Goal: Find specific page/section: Find specific page/section

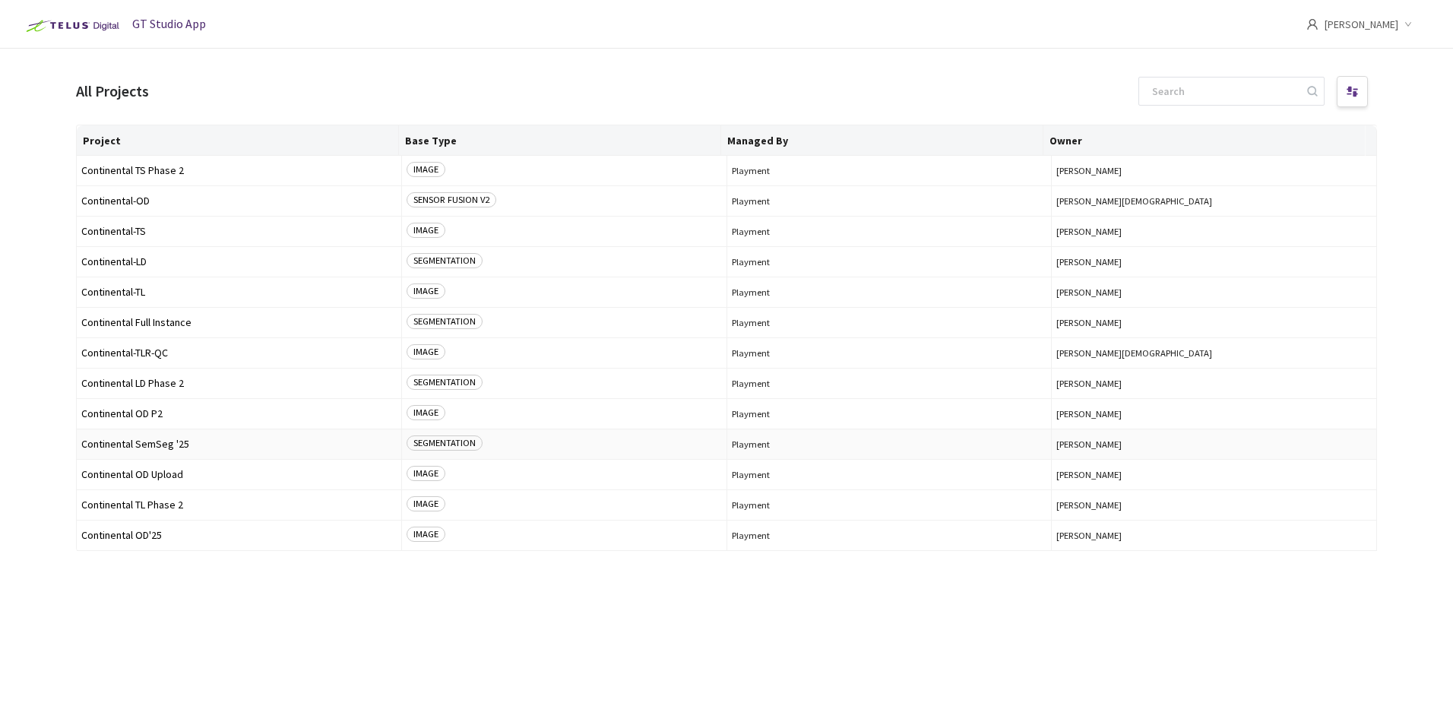
click at [178, 446] on span "Continental SemSeg '25" at bounding box center [238, 443] width 315 height 11
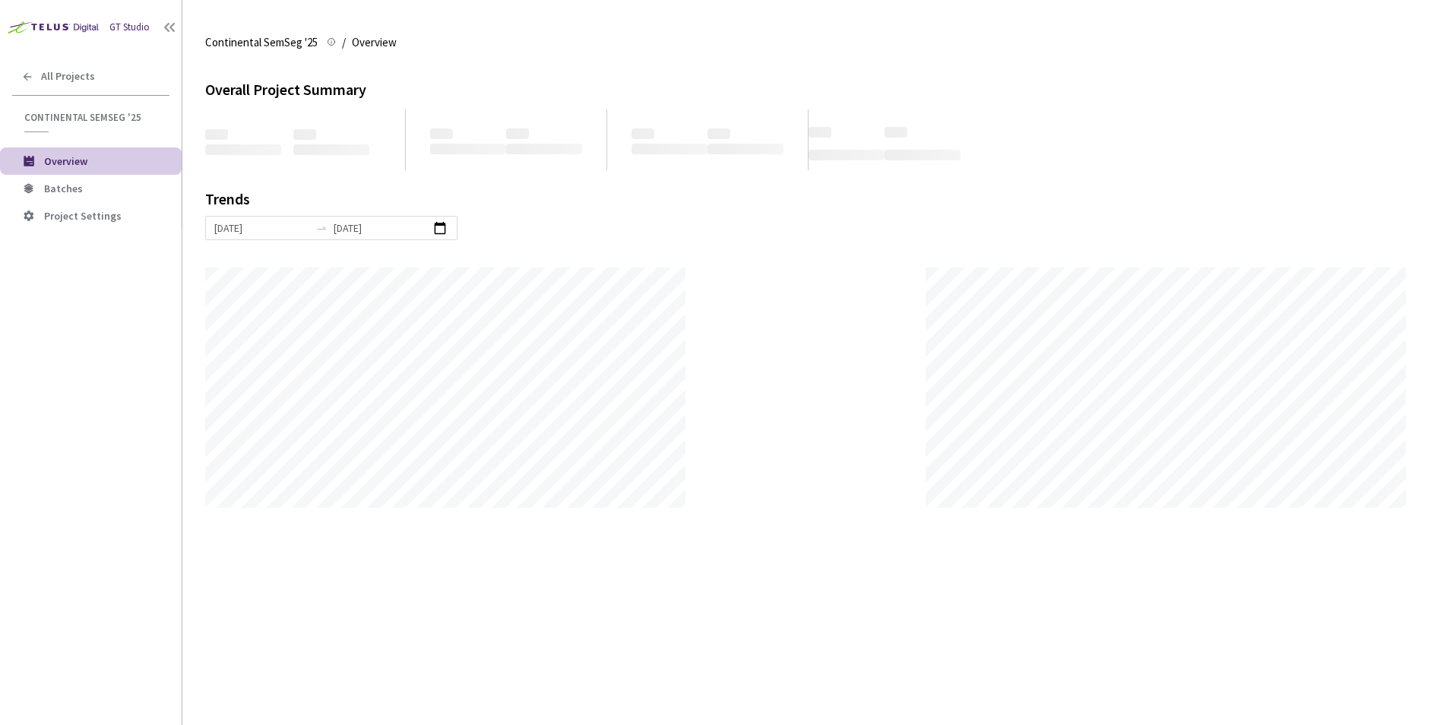
scroll to position [725, 1453]
click at [86, 183] on span "Batches" at bounding box center [106, 188] width 125 height 13
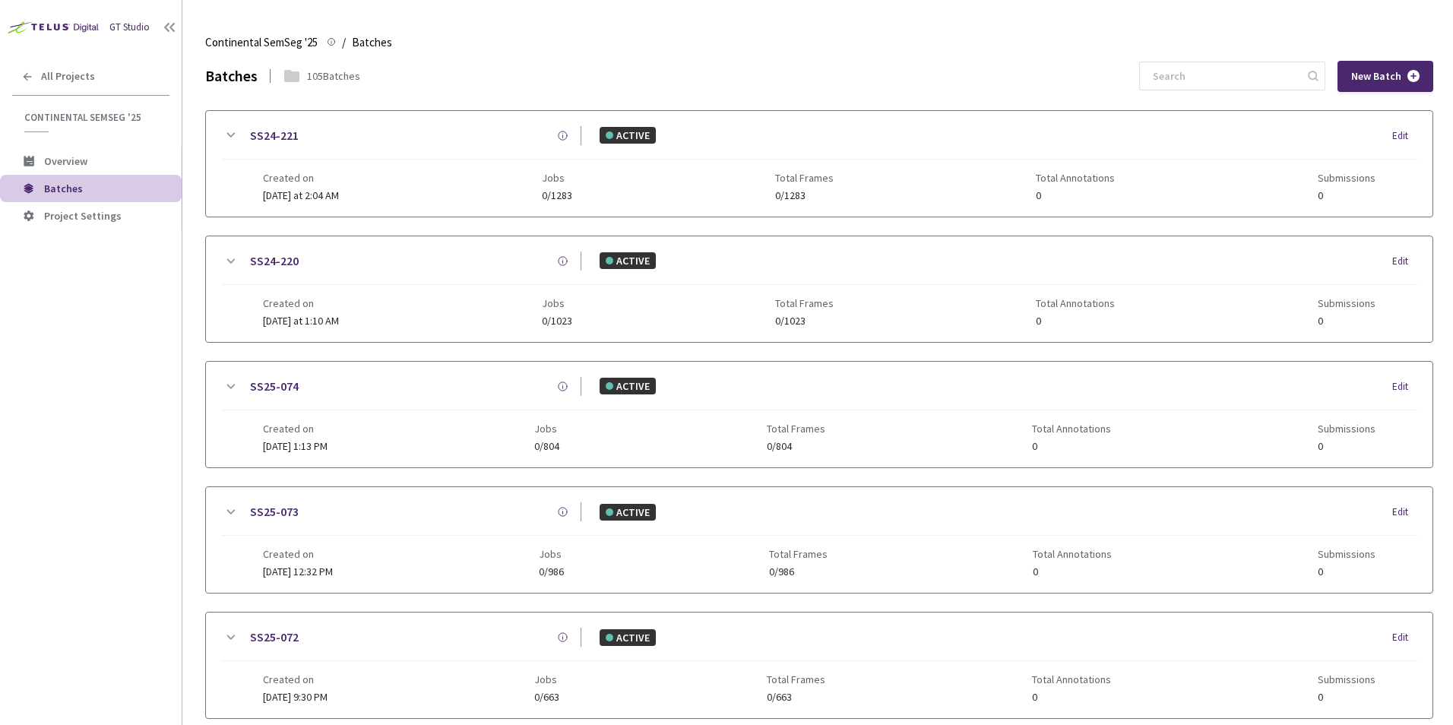
click at [90, 364] on div "GT Studio All Projects Continental SemSeg '25 Continental SemSeg '25 Overview B…" at bounding box center [91, 341] width 182 height 682
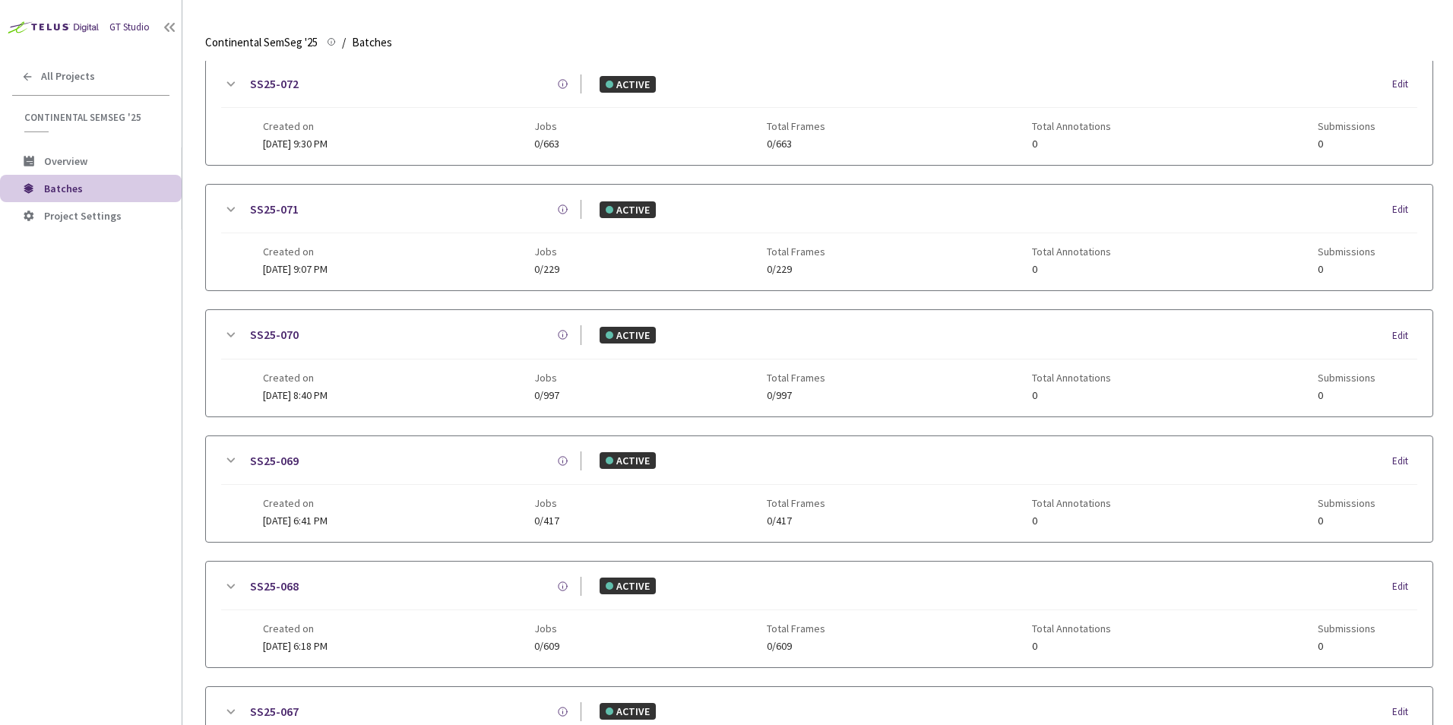
scroll to position [710, 0]
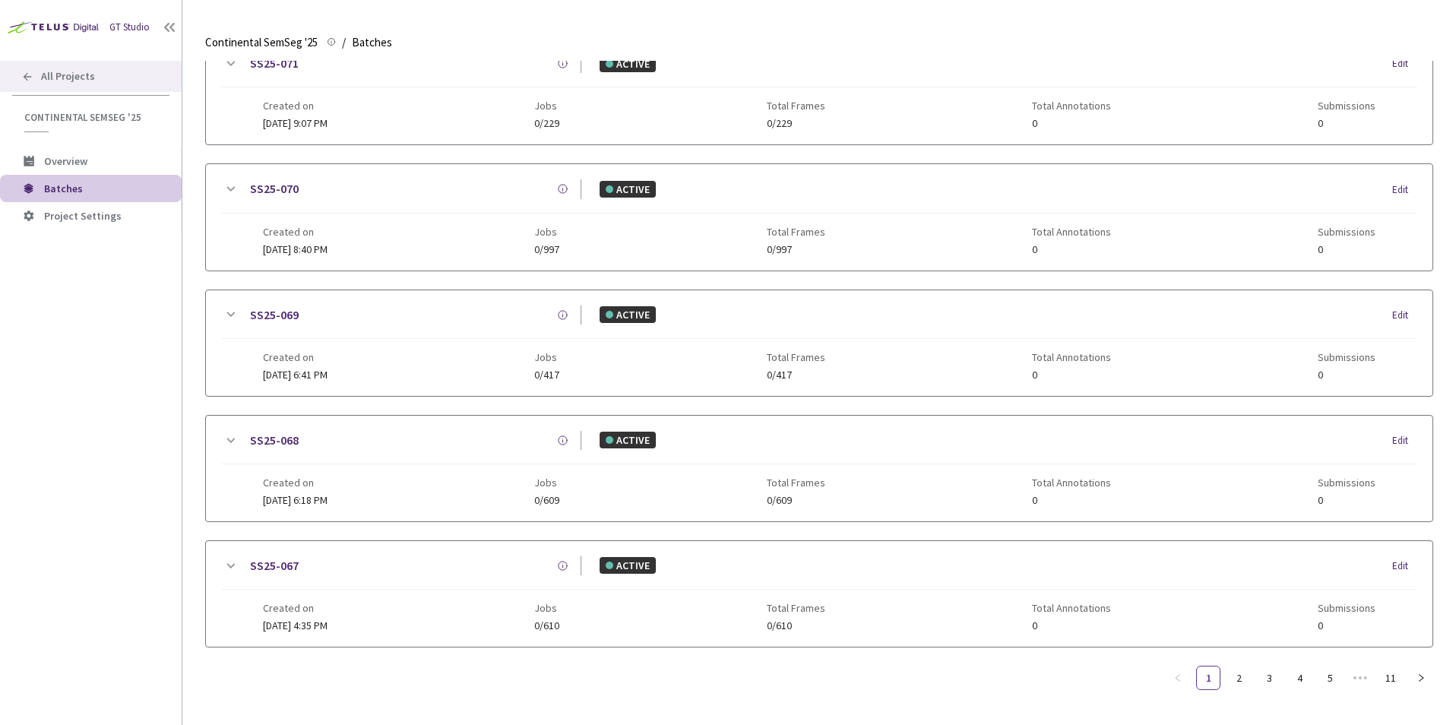
click at [99, 84] on div "All Projects" at bounding box center [91, 76] width 182 height 31
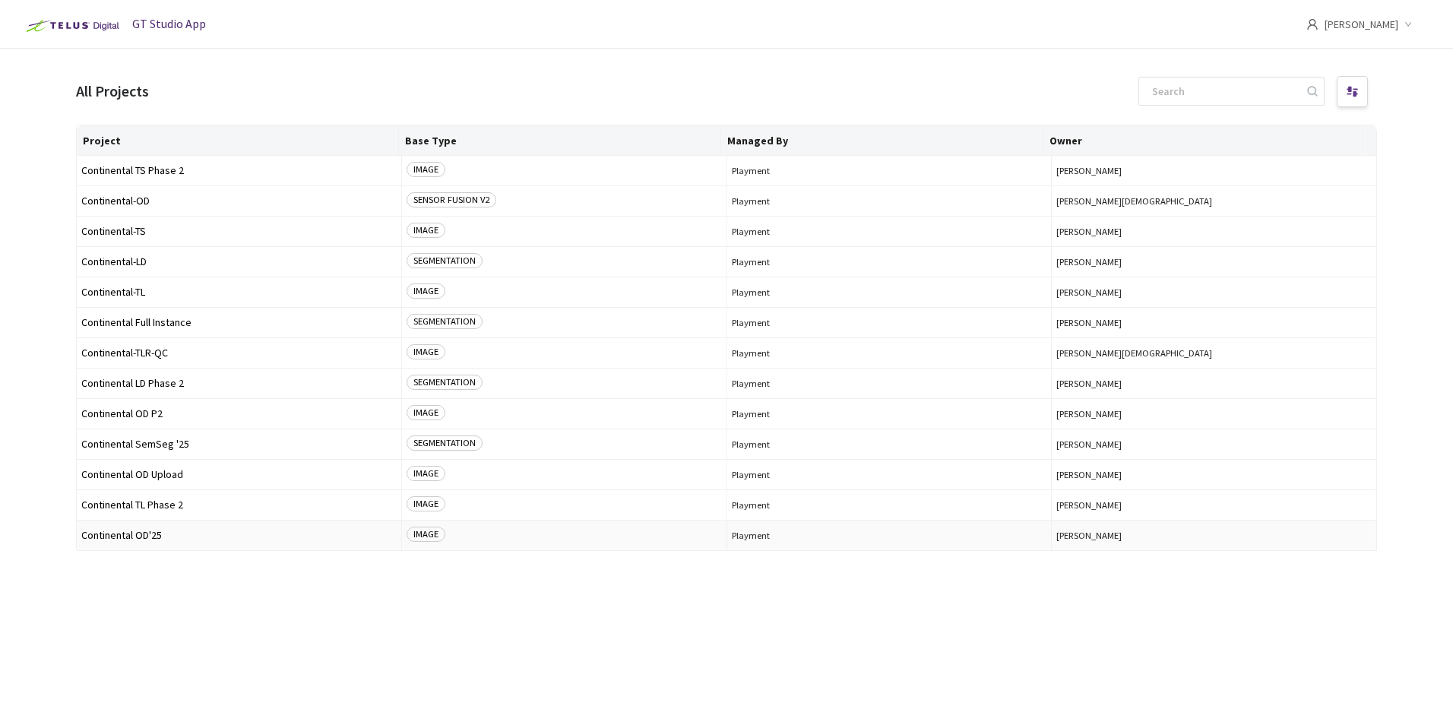
click at [169, 538] on span "Continental OD'25" at bounding box center [238, 535] width 315 height 11
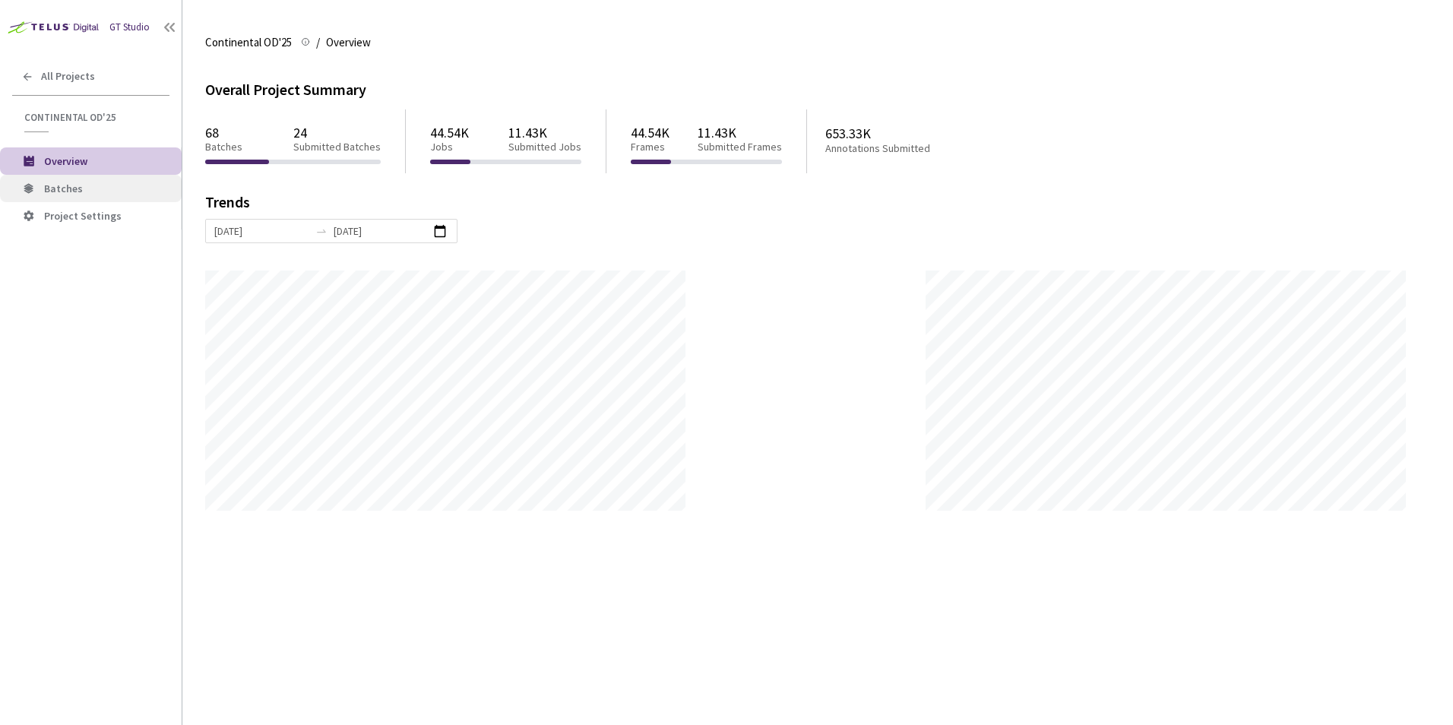
scroll to position [725, 1453]
click at [119, 188] on span "Batches" at bounding box center [106, 188] width 125 height 13
